Goal: Task Accomplishment & Management: Use online tool/utility

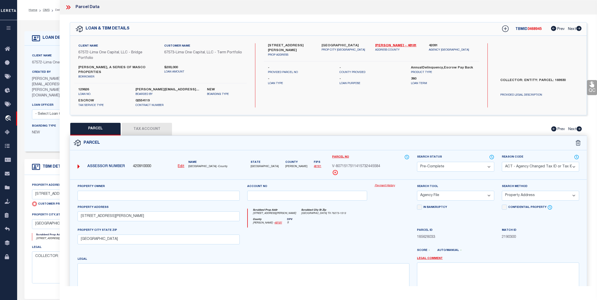
select select "PC"
select select "ACT"
select select "AGF"
select select "ADD"
select select "Escrow"
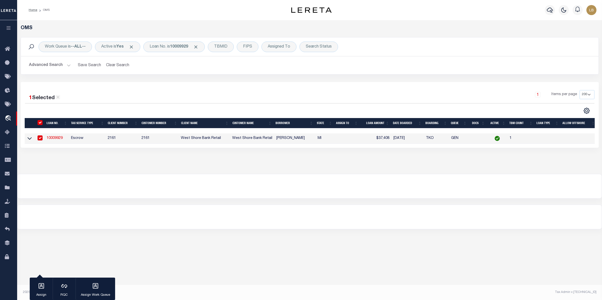
select select "200"
